Goal: Information Seeking & Learning: Check status

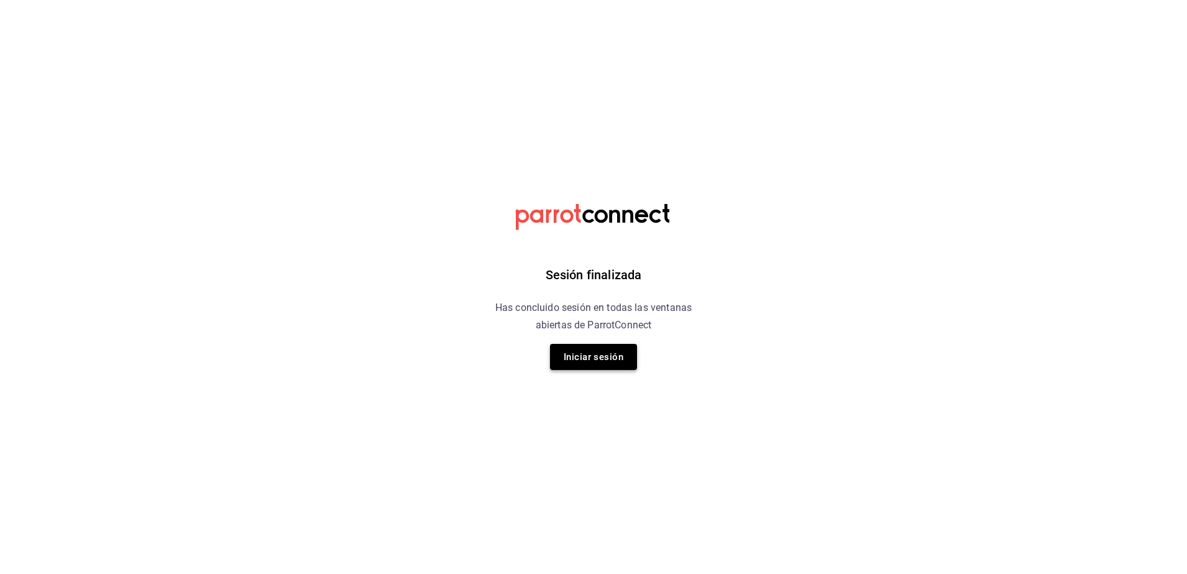
click at [587, 361] on button "Iniciar sesión" at bounding box center [593, 357] width 87 height 26
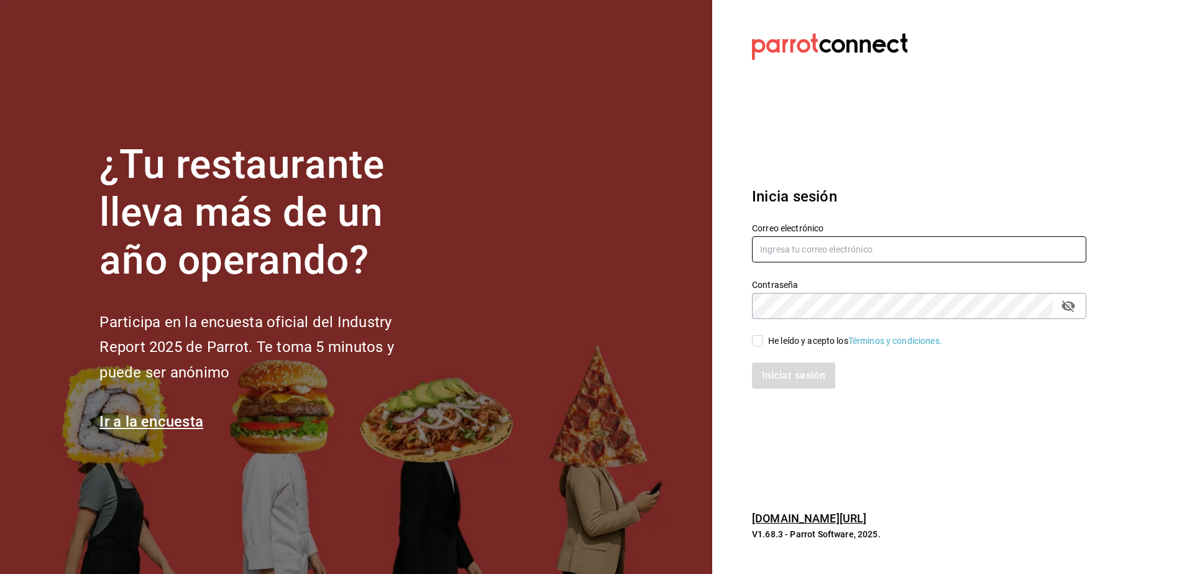
click at [842, 258] on input "text" at bounding box center [919, 249] width 334 height 26
type input "mardx212@gmail.com"
click at [762, 336] on input "He leído y acepto los Términos y condiciones." at bounding box center [757, 340] width 11 height 11
checkbox input "true"
click at [791, 377] on button "Iniciar sesión" at bounding box center [794, 375] width 85 height 26
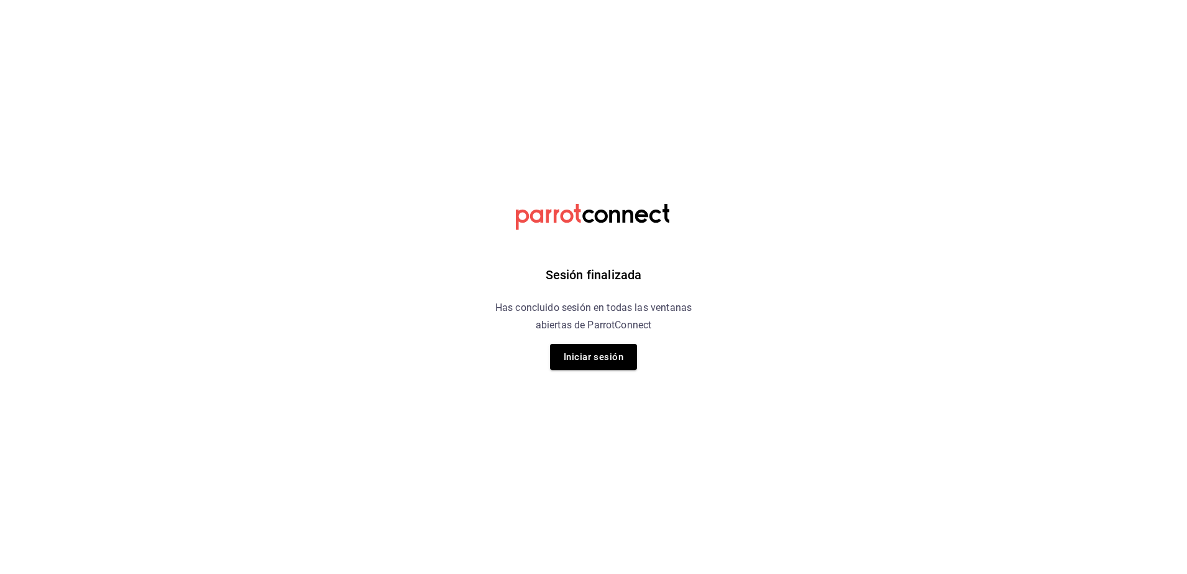
click at [597, 371] on div "Sesión finalizada Has concluido sesión en todas las ventanas abiertas de Parrot…" at bounding box center [594, 287] width 314 height 574
click at [599, 367] on button "Iniciar sesión" at bounding box center [593, 357] width 87 height 26
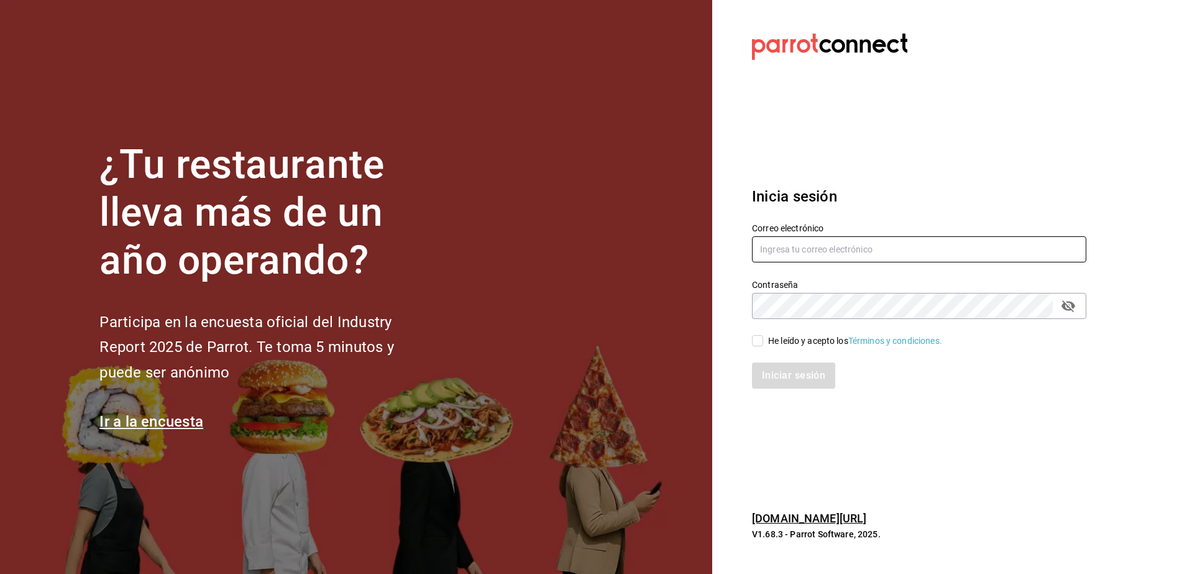
click at [782, 249] on input "text" at bounding box center [919, 249] width 334 height 26
type input "mardx212@gmail.com"
click at [758, 341] on input "He leído y acepto los Términos y condiciones." at bounding box center [757, 340] width 11 height 11
checkbox input "true"
click at [781, 373] on button "Iniciar sesión" at bounding box center [794, 375] width 85 height 26
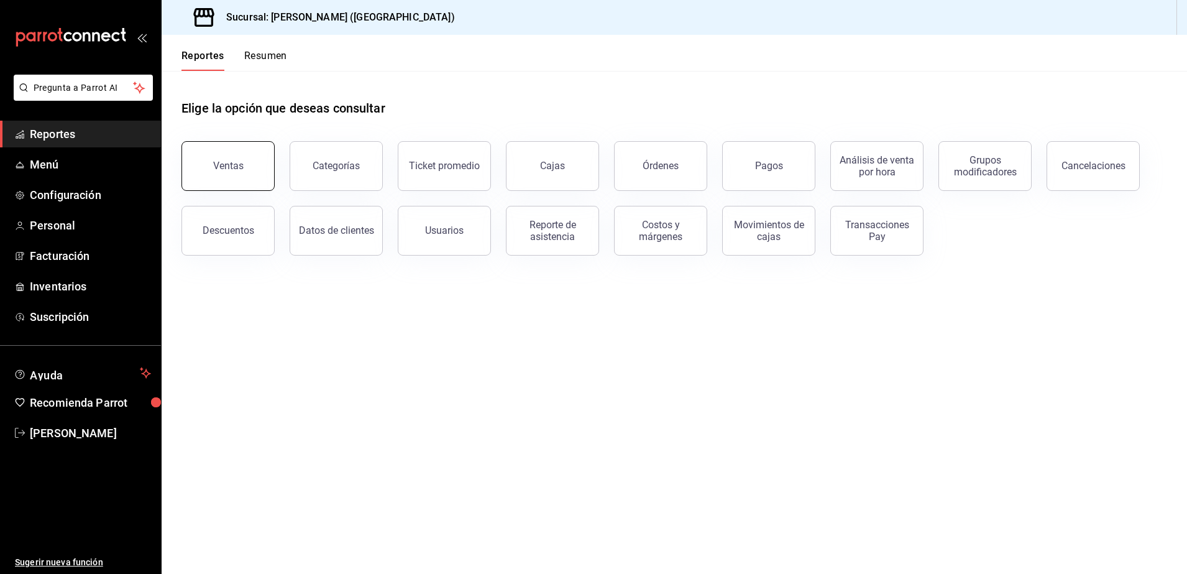
click at [246, 169] on button "Ventas" at bounding box center [227, 166] width 93 height 50
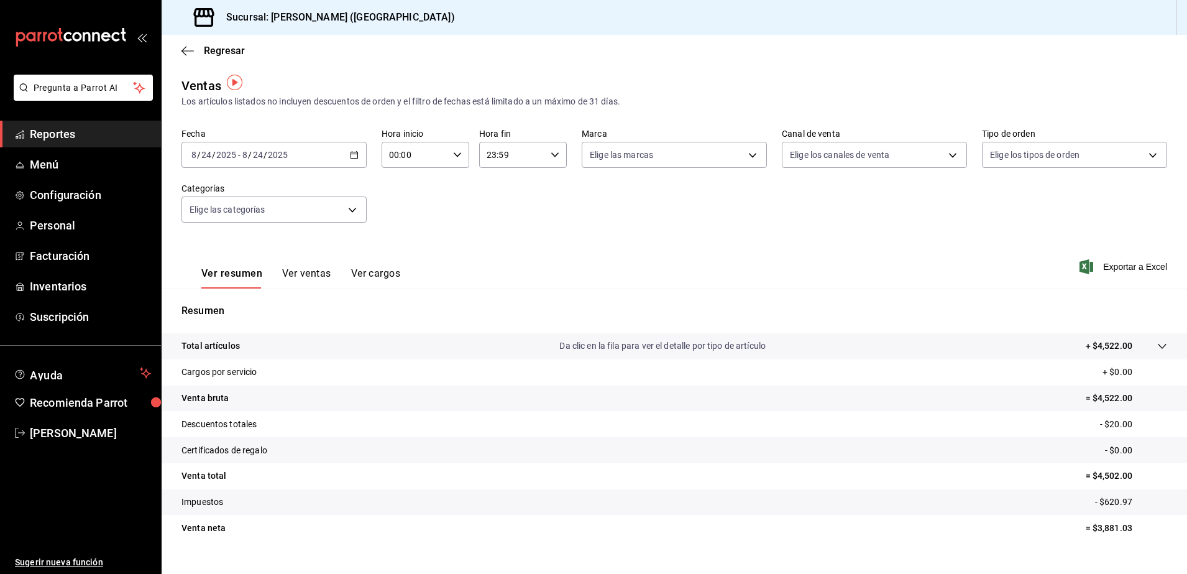
scroll to position [22, 0]
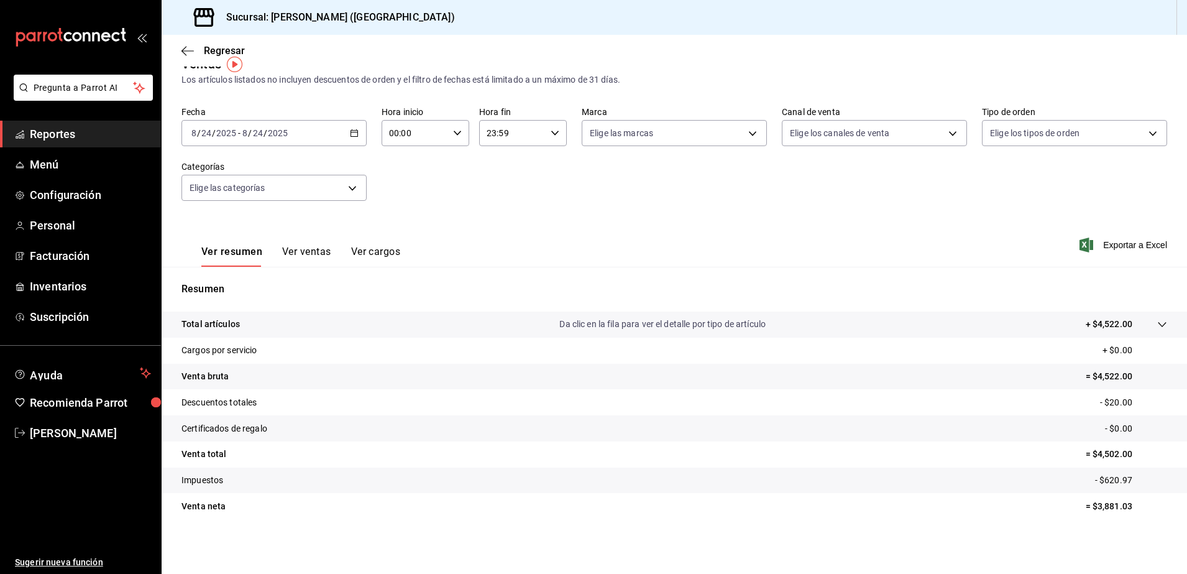
click at [105, 135] on span "Reportes" at bounding box center [90, 134] width 121 height 17
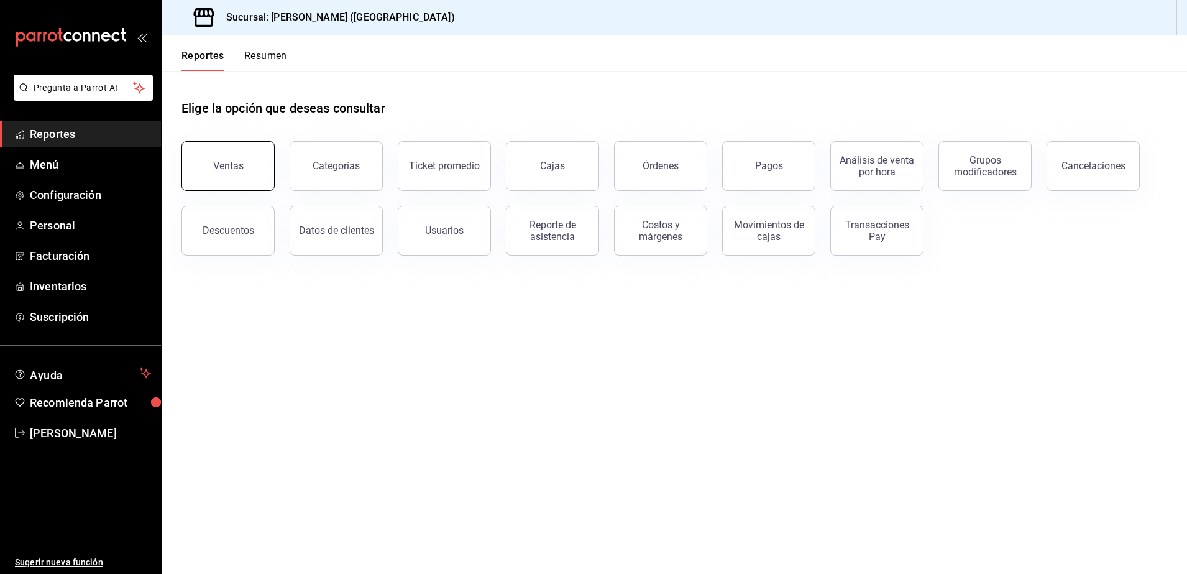
click at [243, 153] on button "Ventas" at bounding box center [227, 166] width 93 height 50
